Goal: Entertainment & Leisure: Consume media (video, audio)

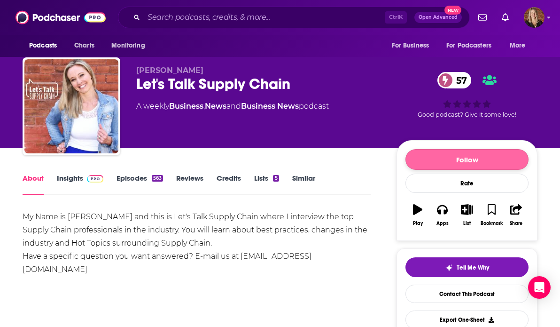
scroll to position [12, 0]
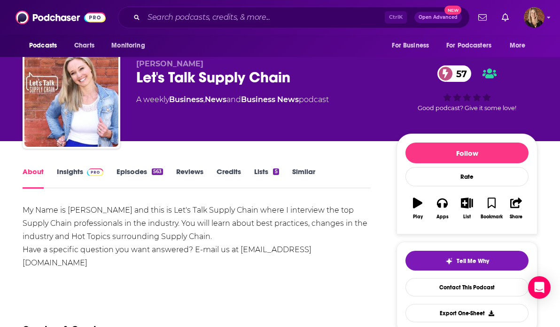
click at [423, 203] on button "Play" at bounding box center [418, 208] width 24 height 34
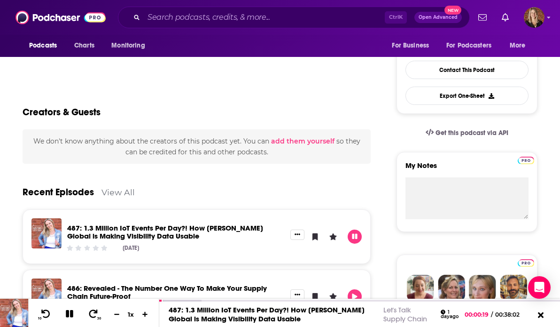
scroll to position [230, 0]
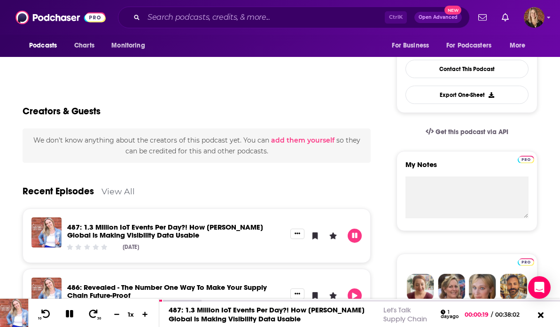
click at [111, 187] on link "View All" at bounding box center [118, 191] width 33 height 10
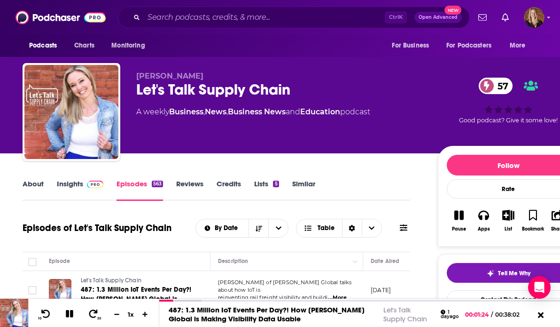
click at [28, 184] on link "About" at bounding box center [33, 190] width 21 height 22
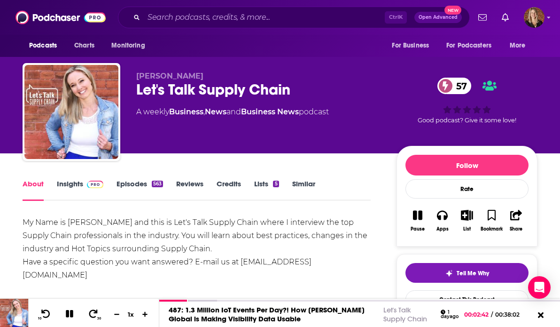
drag, startPoint x: 417, startPoint y: 205, endPoint x: 402, endPoint y: 205, distance: 15.1
click at [417, 205] on button "Pause" at bounding box center [418, 221] width 24 height 34
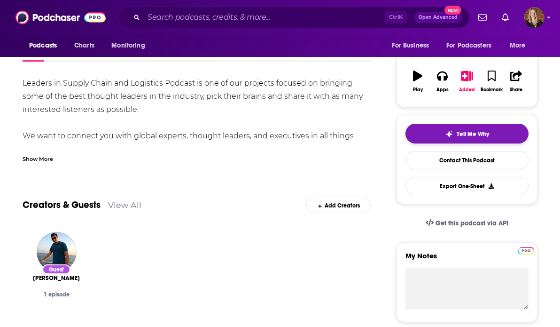
scroll to position [139, 0]
click at [419, 77] on icon "button" at bounding box center [417, 76] width 9 height 10
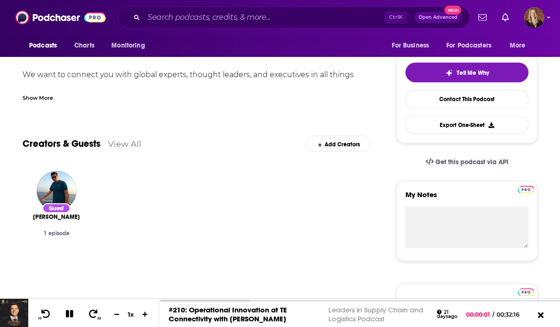
scroll to position [199, 0]
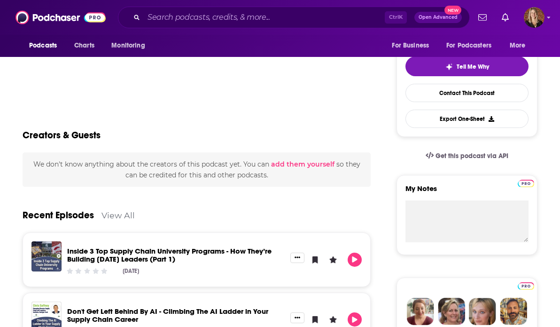
scroll to position [128, 0]
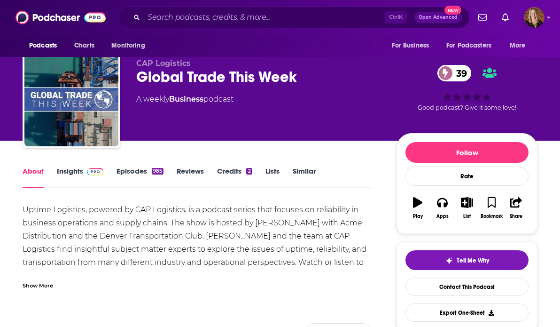
scroll to position [13, 0]
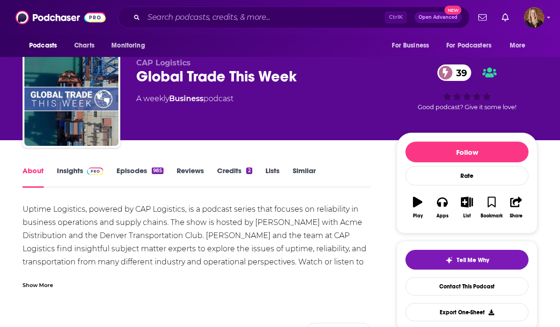
click at [418, 208] on button "Play" at bounding box center [418, 207] width 24 height 34
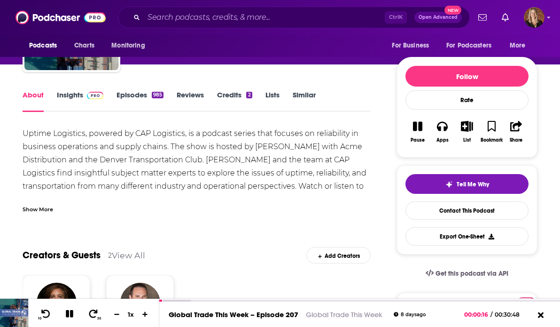
scroll to position [88, 0]
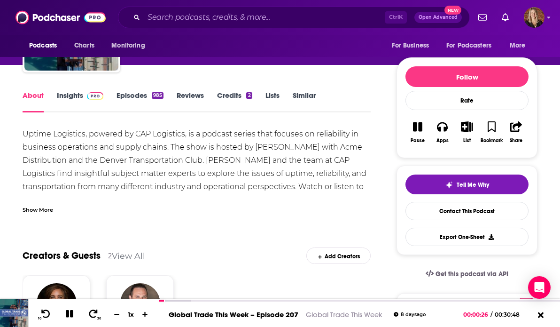
click at [45, 208] on div "Show More" at bounding box center [38, 209] width 31 height 9
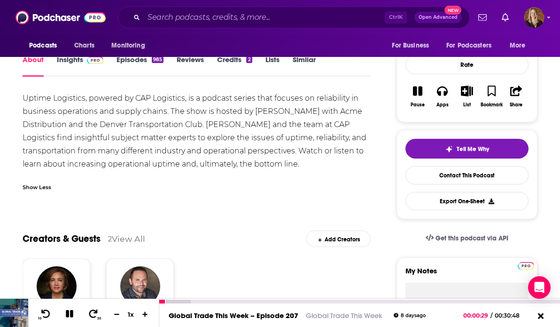
scroll to position [127, 0]
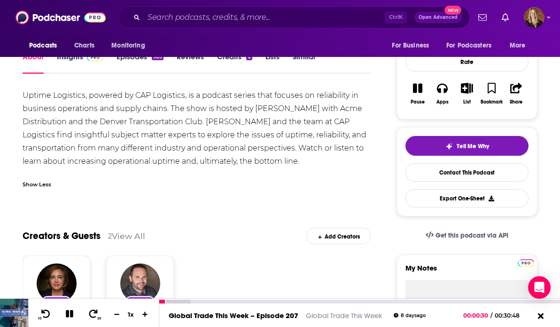
drag, startPoint x: 70, startPoint y: 312, endPoint x: 157, endPoint y: 131, distance: 200.6
click at [69, 312] on icon at bounding box center [69, 313] width 11 height 8
